Goal: Task Accomplishment & Management: Manage account settings

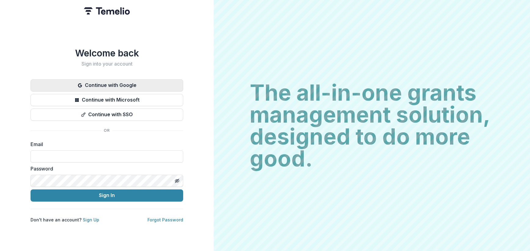
click at [141, 83] on button "Continue with Google" at bounding box center [107, 85] width 153 height 12
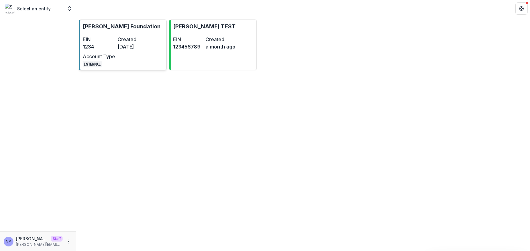
click at [118, 36] on dt "Created" at bounding box center [134, 39] width 32 height 7
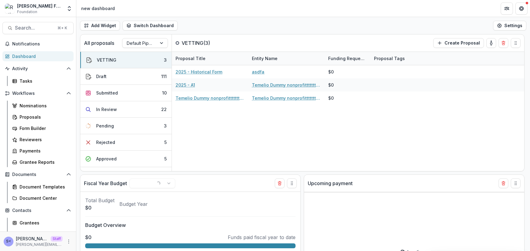
select select "******"
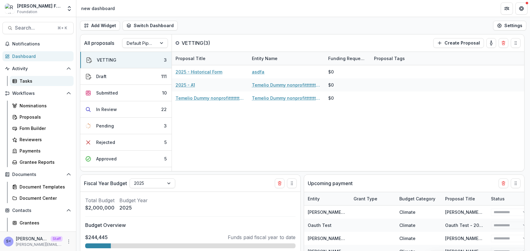
click at [35, 79] on div "Tasks" at bounding box center [44, 81] width 49 height 6
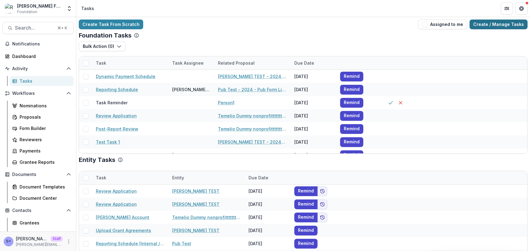
click at [495, 21] on link "Create / Manage Tasks" at bounding box center [499, 25] width 58 height 10
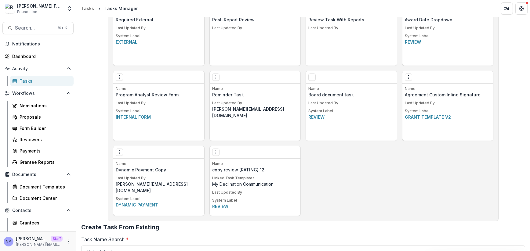
scroll to position [873, 0]
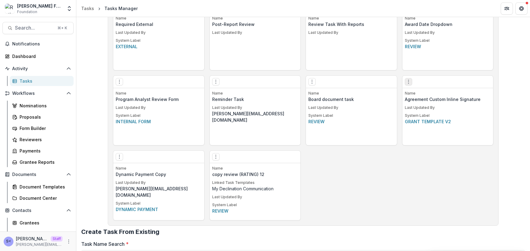
click at [406, 82] on icon "Options" at bounding box center [408, 81] width 5 height 5
click at [421, 95] on link "Edit" at bounding box center [443, 95] width 75 height 10
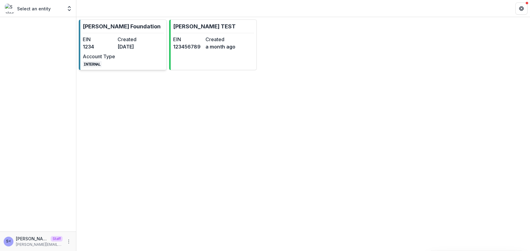
click at [115, 48] on dd "1234" at bounding box center [99, 46] width 32 height 7
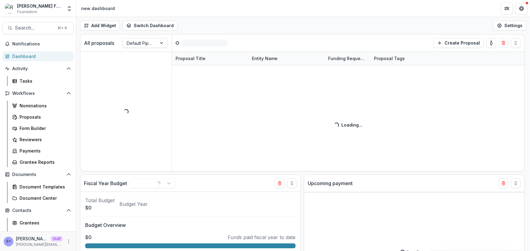
select select "******"
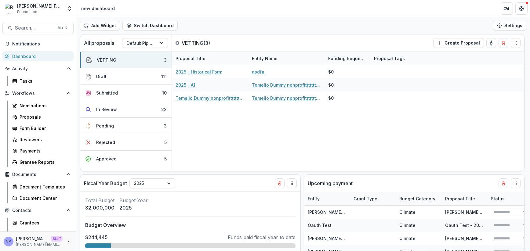
select select "******"
click at [32, 82] on div "Tasks" at bounding box center [44, 81] width 49 height 6
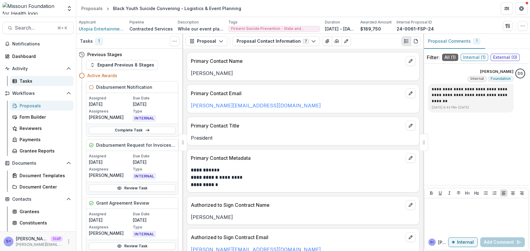
click at [35, 82] on div "Tasks" at bounding box center [44, 81] width 49 height 6
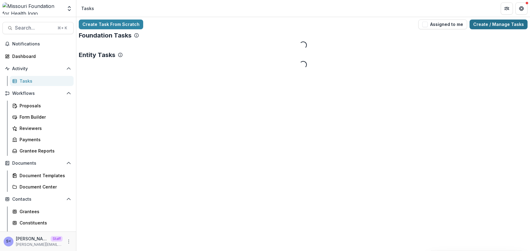
click at [494, 24] on link "Create / Manage Tasks" at bounding box center [499, 25] width 58 height 10
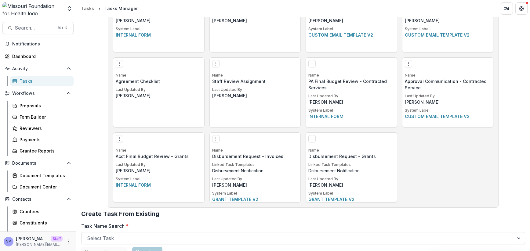
scroll to position [1234, 0]
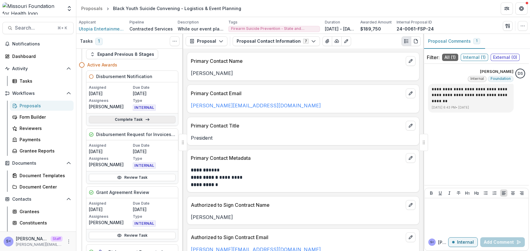
scroll to position [12, 0]
click at [34, 80] on div "Tasks" at bounding box center [44, 81] width 49 height 6
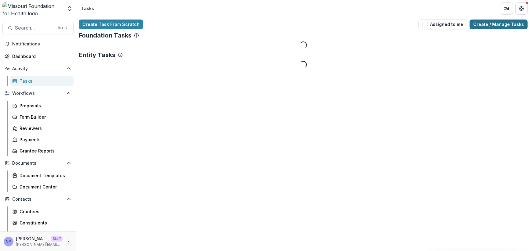
click at [474, 27] on link "Create / Manage Tasks" at bounding box center [499, 25] width 58 height 10
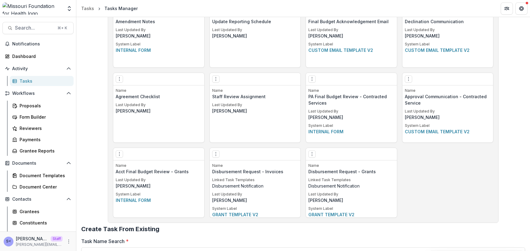
scroll to position [1239, 0]
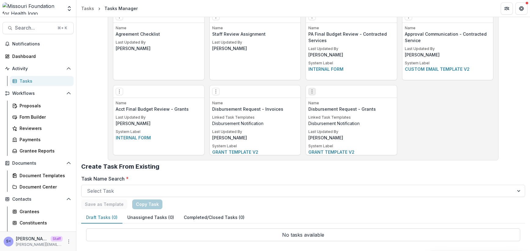
click at [313, 91] on icon "Options" at bounding box center [312, 91] width 5 height 5
click at [321, 107] on link "Edit" at bounding box center [346, 104] width 75 height 10
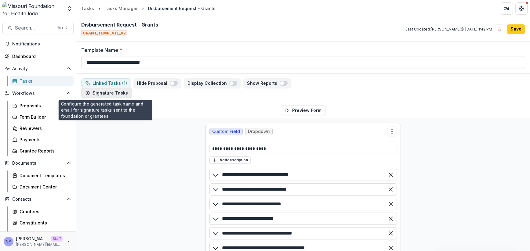
click at [116, 95] on button "Signature Tasks" at bounding box center [106, 93] width 51 height 10
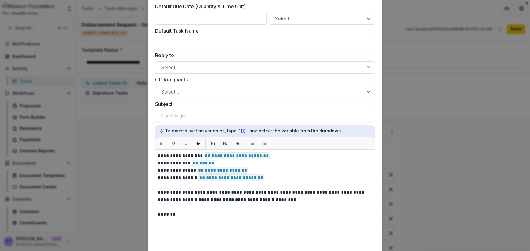
scroll to position [60, 0]
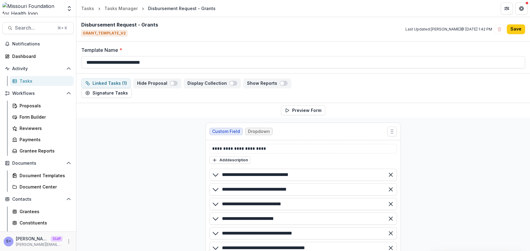
click at [46, 82] on div "Tasks" at bounding box center [44, 81] width 49 height 6
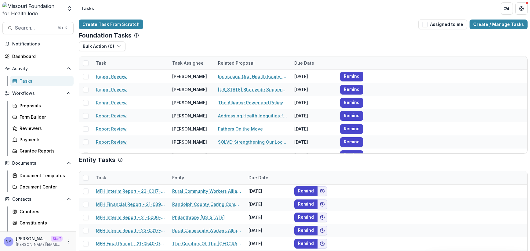
click at [219, 33] on div "Foundation Tasks" at bounding box center [303, 35] width 449 height 7
click at [495, 29] on div "Create Task From Scratch Assigned to me Create / Manage Tasks Foundation Tasks …" at bounding box center [303, 149] width 454 height 264
click at [495, 25] on link "Create / Manage Tasks" at bounding box center [499, 25] width 58 height 10
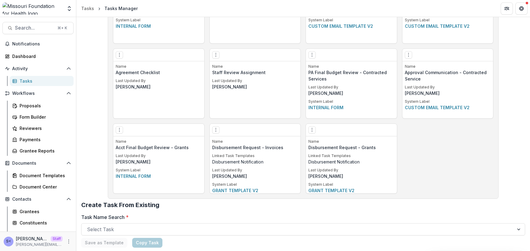
scroll to position [1206, 0]
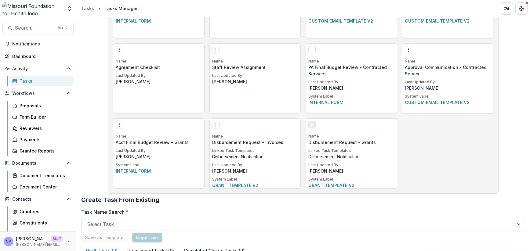
click at [312, 126] on icon "Options" at bounding box center [312, 125] width 5 height 5
click at [320, 136] on link "Edit" at bounding box center [346, 138] width 75 height 10
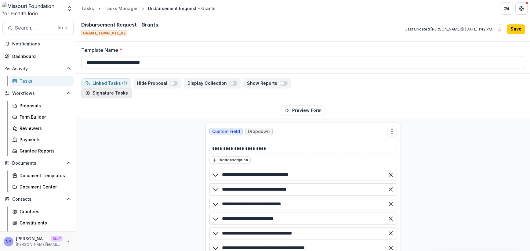
click at [108, 91] on button "Signature Tasks" at bounding box center [106, 93] width 51 height 10
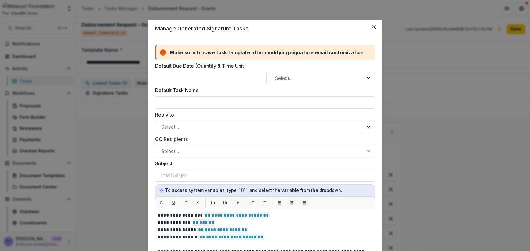
click at [107, 102] on div "**********" at bounding box center [265, 125] width 530 height 251
